Goal: Information Seeking & Learning: Learn about a topic

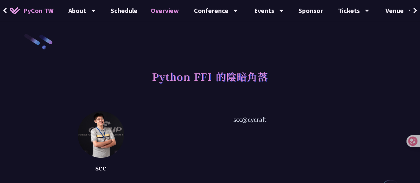
click at [167, 11] on link "Overview" at bounding box center [164, 10] width 41 height 21
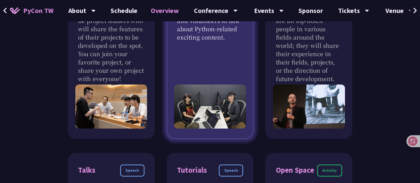
scroll to position [365, 0]
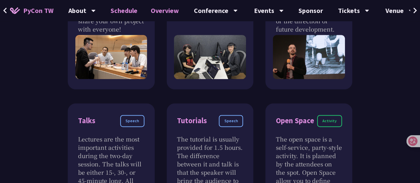
click at [110, 9] on link "Schedule" at bounding box center [124, 10] width 40 height 21
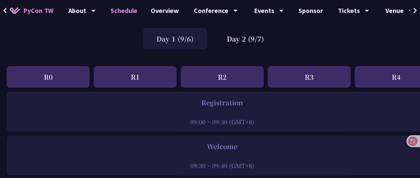
scroll to position [33, 0]
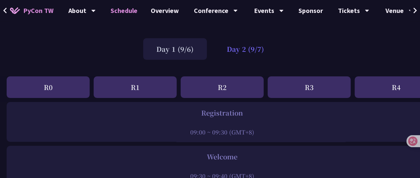
click at [246, 53] on div "Day 2 (9/7)" at bounding box center [245, 49] width 64 height 22
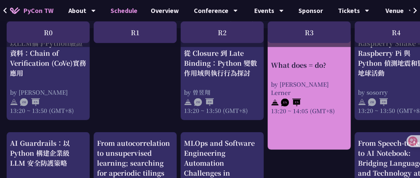
scroll to position [697, 0]
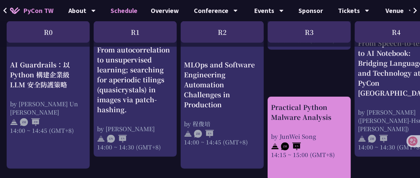
click at [298, 128] on div "Practical Python Malware Analysis by JunWei Song 14:15 ~ 15:00 (GMT+8)" at bounding box center [309, 130] width 76 height 56
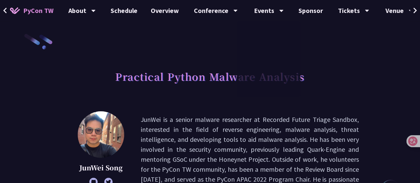
scroll to position [33, 0]
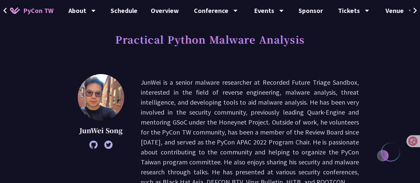
scroll to position [47, 0]
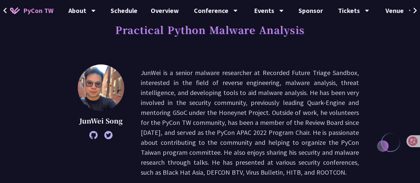
click at [161, 27] on h1 "Practical Python Malware Analysis" at bounding box center [209, 30] width 189 height 20
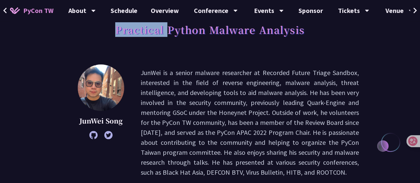
click at [161, 27] on h1 "Practical Python Malware Analysis" at bounding box center [209, 30] width 189 height 20
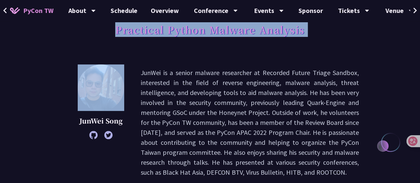
click at [161, 27] on h1 "Practical Python Malware Analysis" at bounding box center [209, 30] width 189 height 20
copy div "Practical Python Malware Analysis"
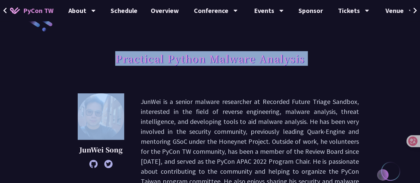
scroll to position [0, 0]
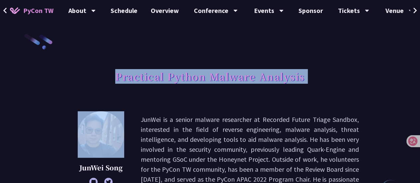
click at [29, 8] on span "PyCon TW" at bounding box center [38, 11] width 30 height 10
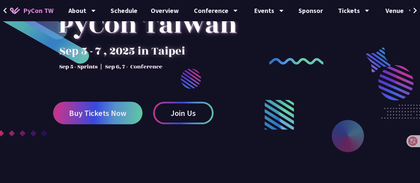
scroll to position [133, 0]
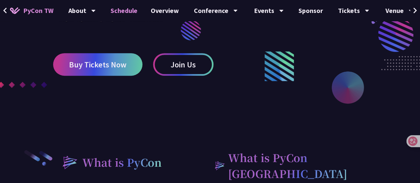
click at [121, 12] on link "Schedule" at bounding box center [124, 10] width 40 height 21
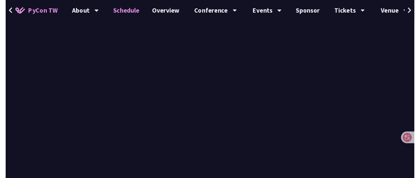
scroll to position [697, 0]
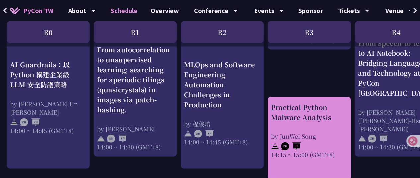
click at [302, 107] on div "Practical Python Malware Analysis" at bounding box center [309, 112] width 76 height 20
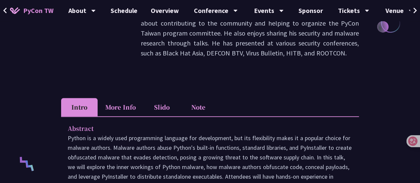
scroll to position [232, 0]
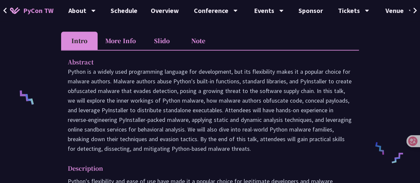
click at [204, 40] on li "Note" at bounding box center [198, 41] width 37 height 18
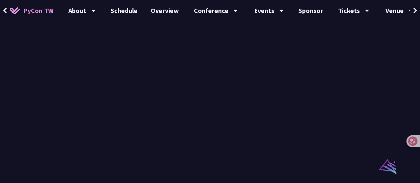
scroll to position [465, 0]
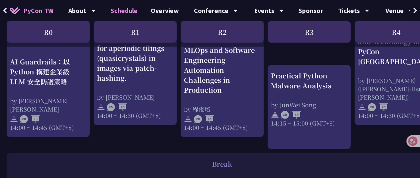
scroll to position [630, 0]
